Goal: Task Accomplishment & Management: Manage account settings

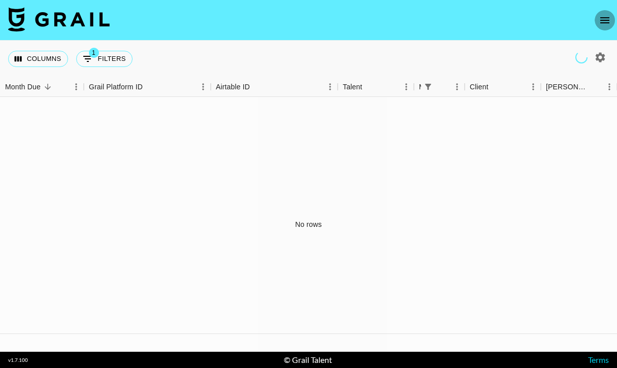
click at [613, 15] on button "open drawer" at bounding box center [605, 20] width 20 height 20
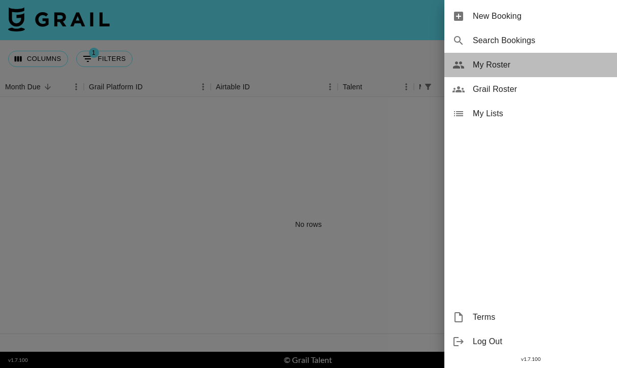
click at [490, 70] on span "My Roster" at bounding box center [541, 65] width 136 height 12
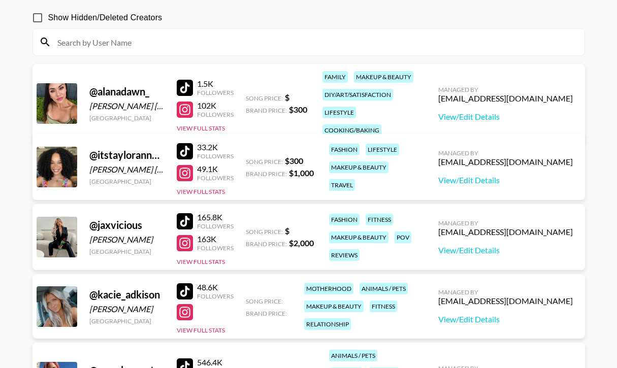
scroll to position [91, 0]
click at [189, 174] on div at bounding box center [185, 173] width 16 height 16
click at [188, 149] on div at bounding box center [185, 151] width 16 height 16
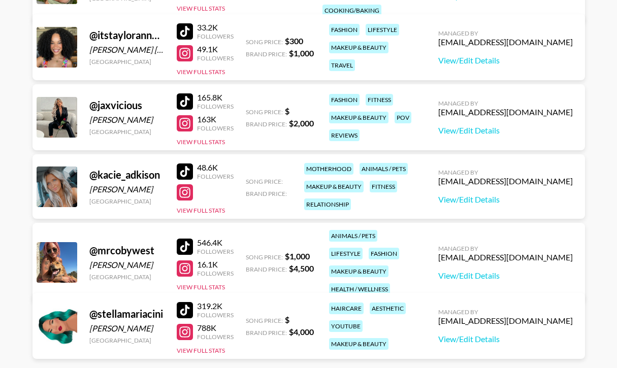
scroll to position [211, 0]
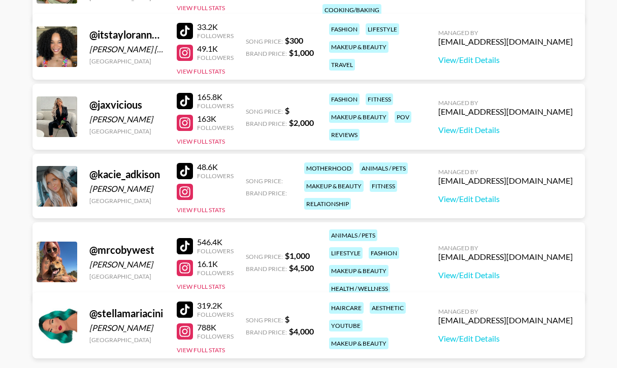
click at [185, 192] on div at bounding box center [185, 192] width 16 height 16
click at [188, 166] on div at bounding box center [185, 171] width 16 height 16
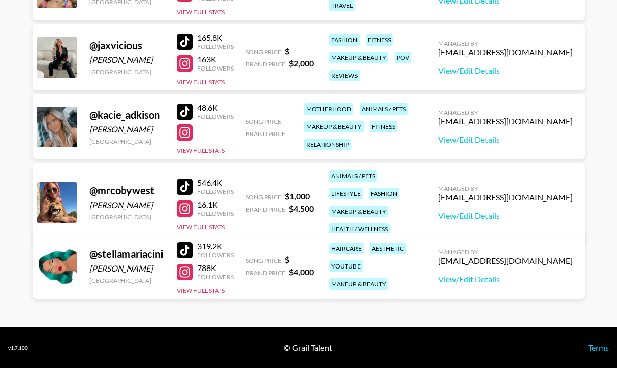
click at [183, 201] on div at bounding box center [185, 209] width 16 height 16
click at [190, 179] on div at bounding box center [185, 187] width 16 height 16
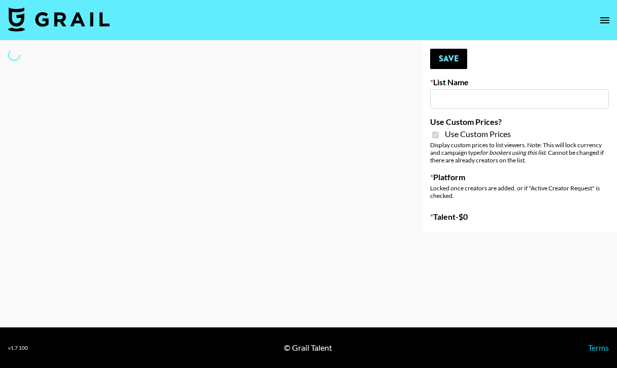
type input "ByHeart (11th Sept)"
checkbox input "true"
select select "Brand"
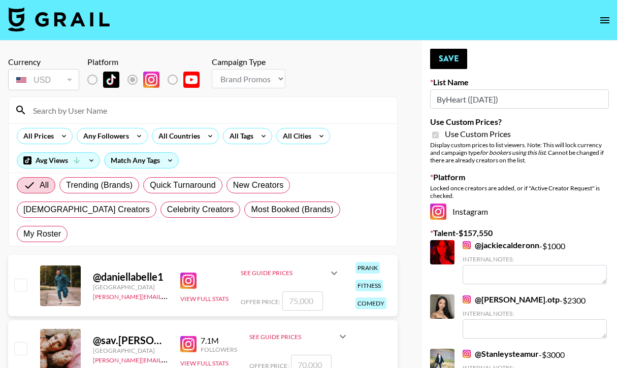
click at [207, 105] on input at bounding box center [209, 110] width 364 height 16
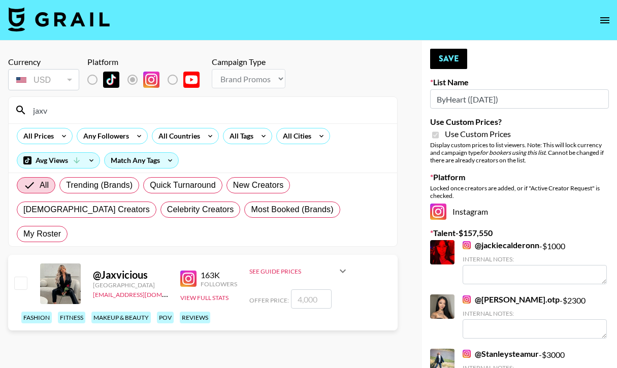
type input "jaxv"
